Goal: Find specific page/section: Find specific page/section

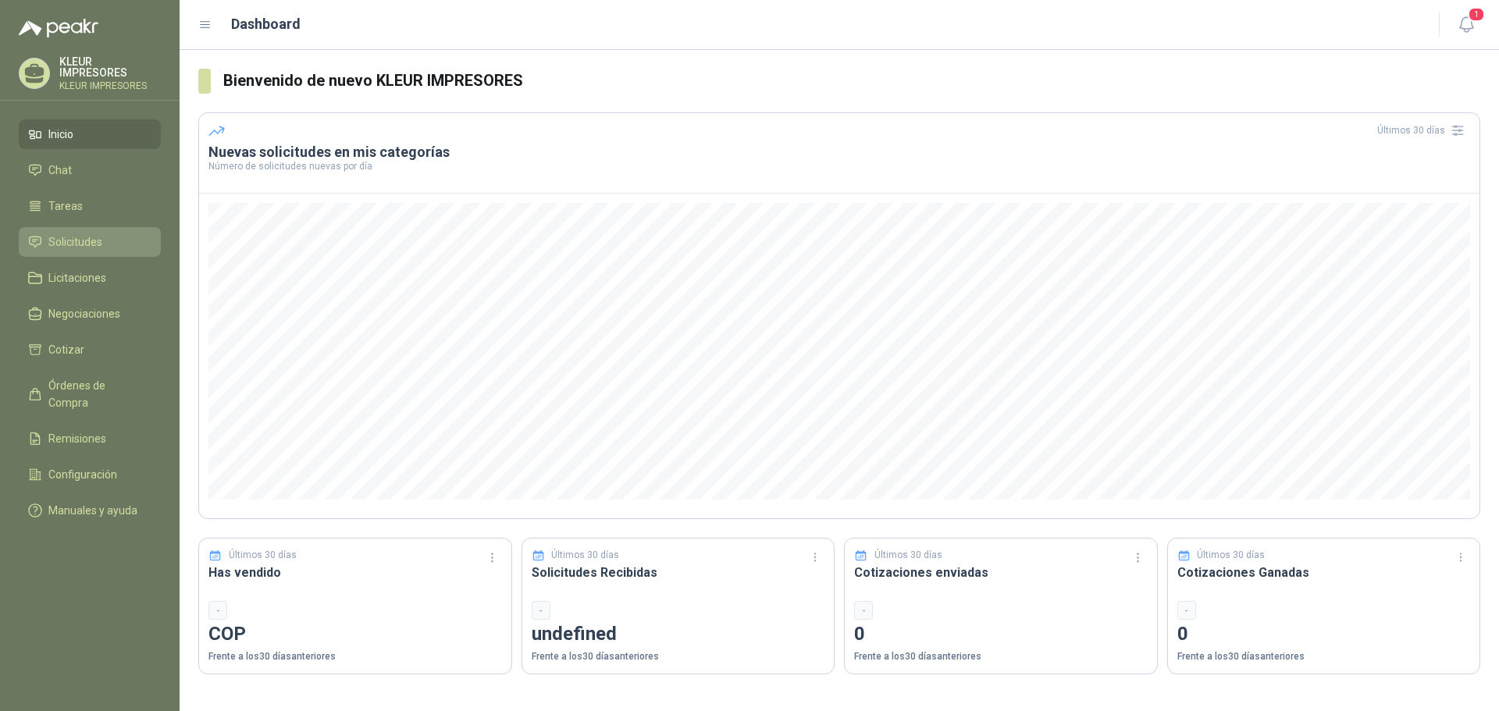
click at [78, 244] on span "Solicitudes" at bounding box center [75, 241] width 54 height 17
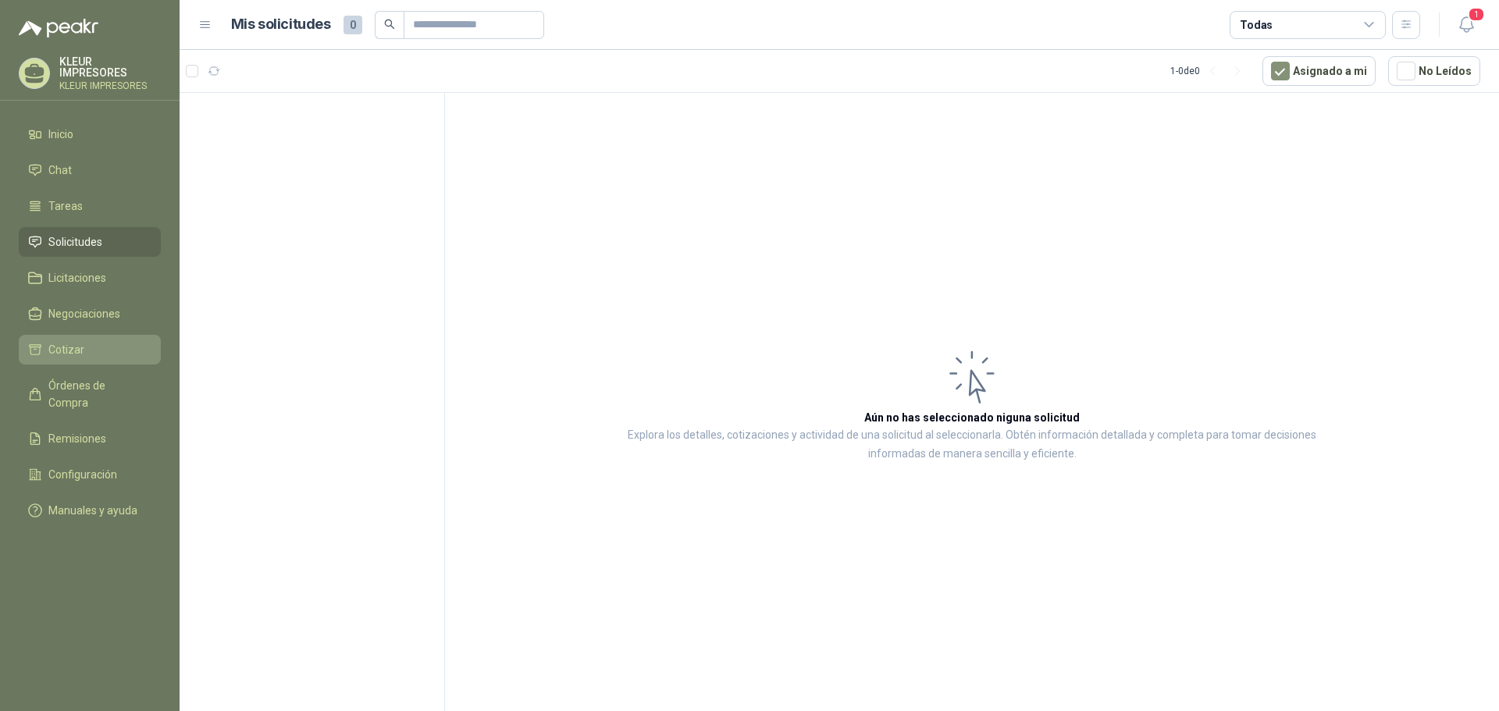
click at [106, 350] on li "Cotizar" at bounding box center [89, 349] width 123 height 17
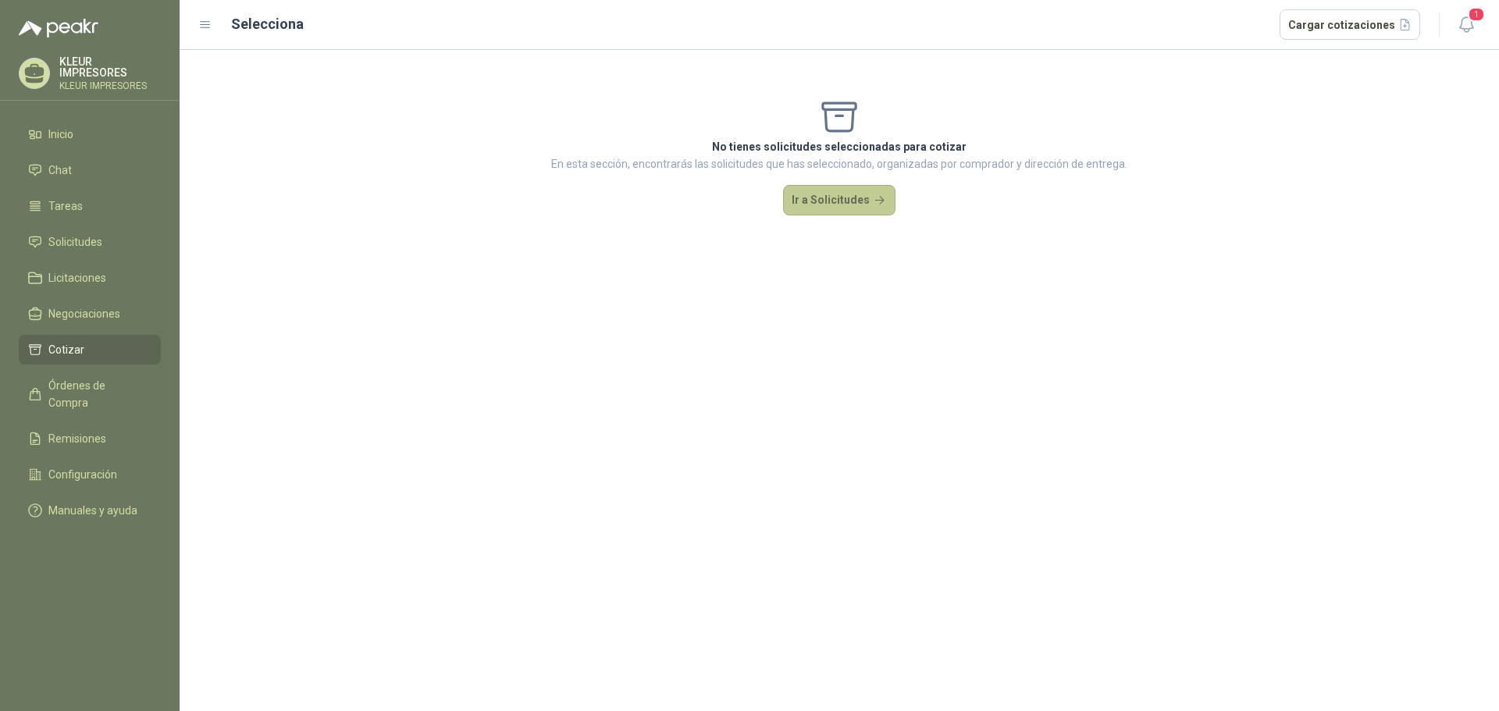
click at [841, 201] on button "Ir a Solicitudes" at bounding box center [839, 200] width 112 height 31
